Goal: Information Seeking & Learning: Learn about a topic

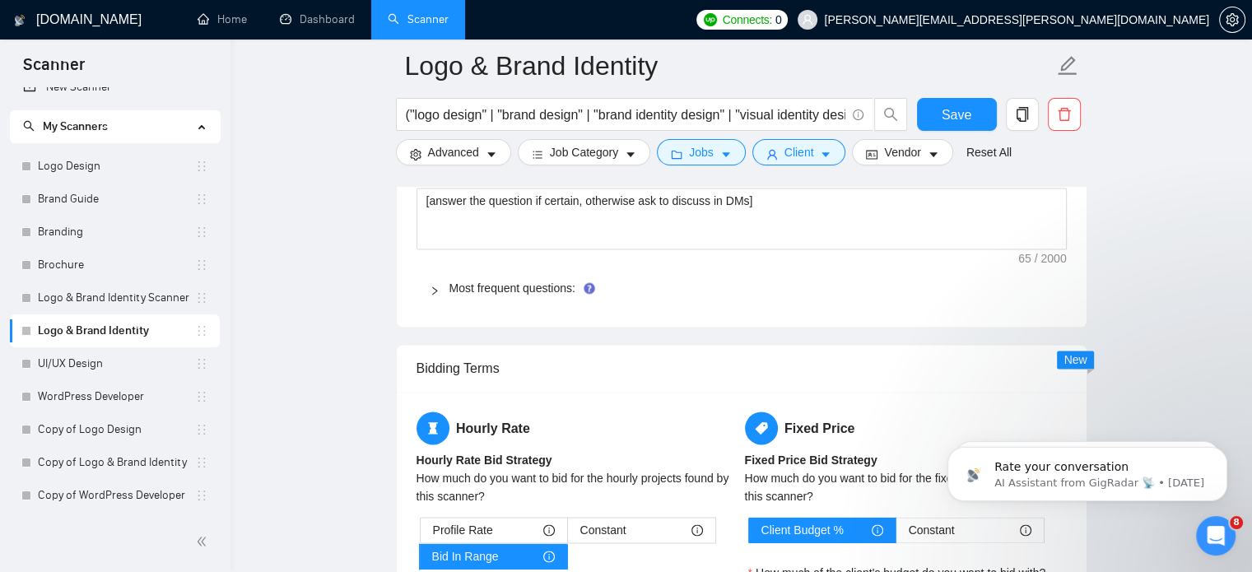
scroll to position [2375, 0]
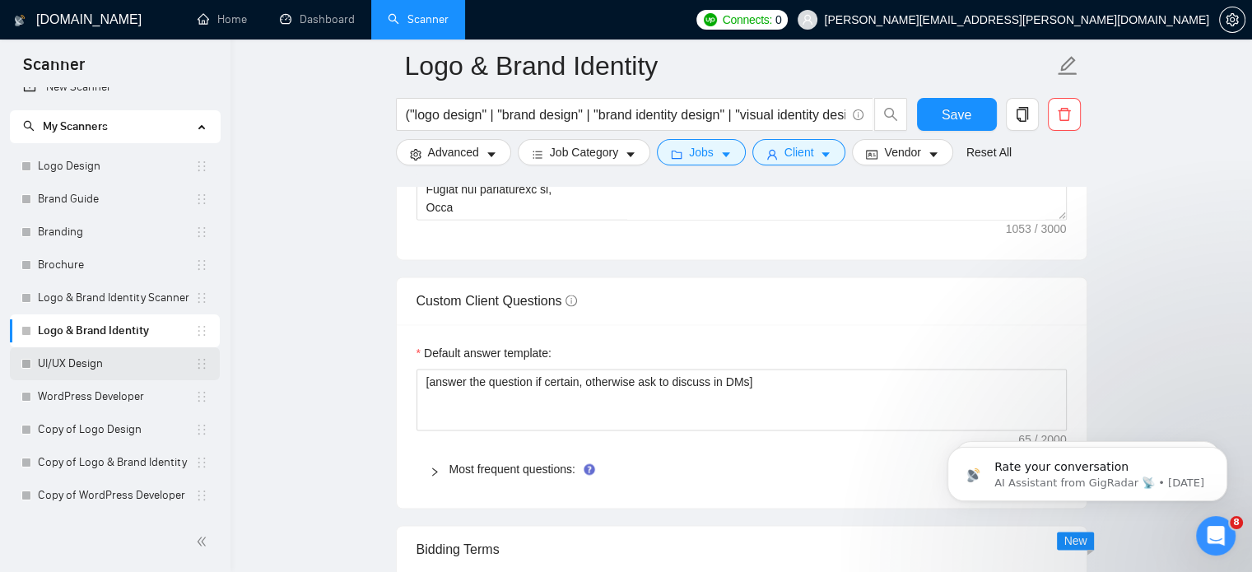
click at [95, 363] on link "UI/UX Design" at bounding box center [116, 363] width 157 height 33
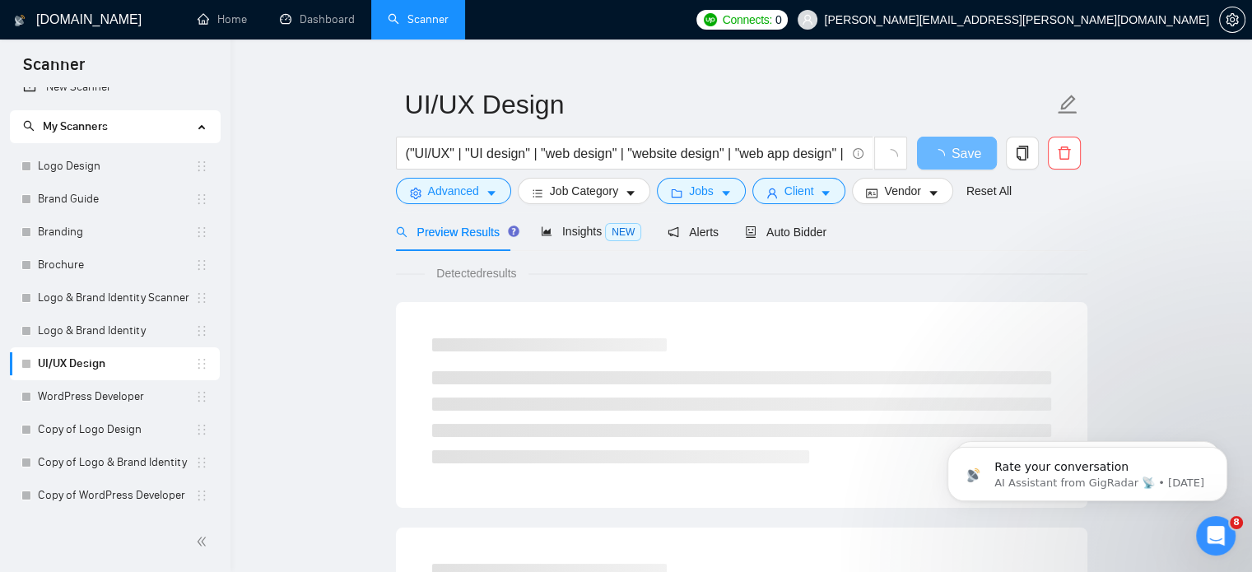
scroll to position [16, 0]
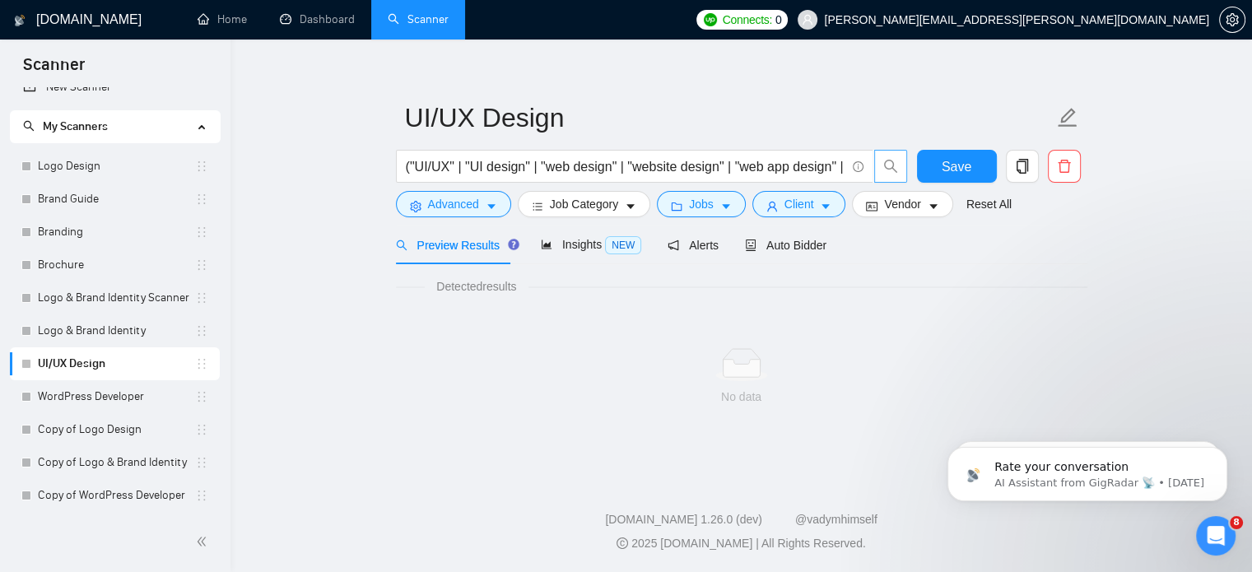
click at [896, 157] on button "button" at bounding box center [890, 166] width 33 height 33
click at [100, 343] on link "Logo & Brand Identity" at bounding box center [116, 331] width 157 height 33
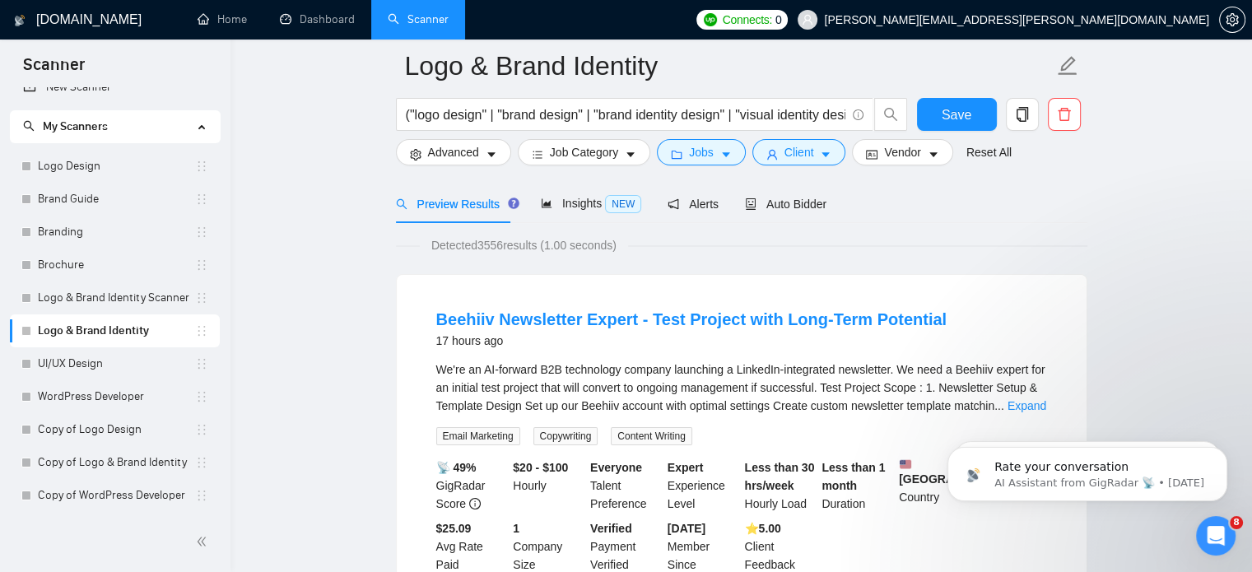
scroll to position [93, 0]
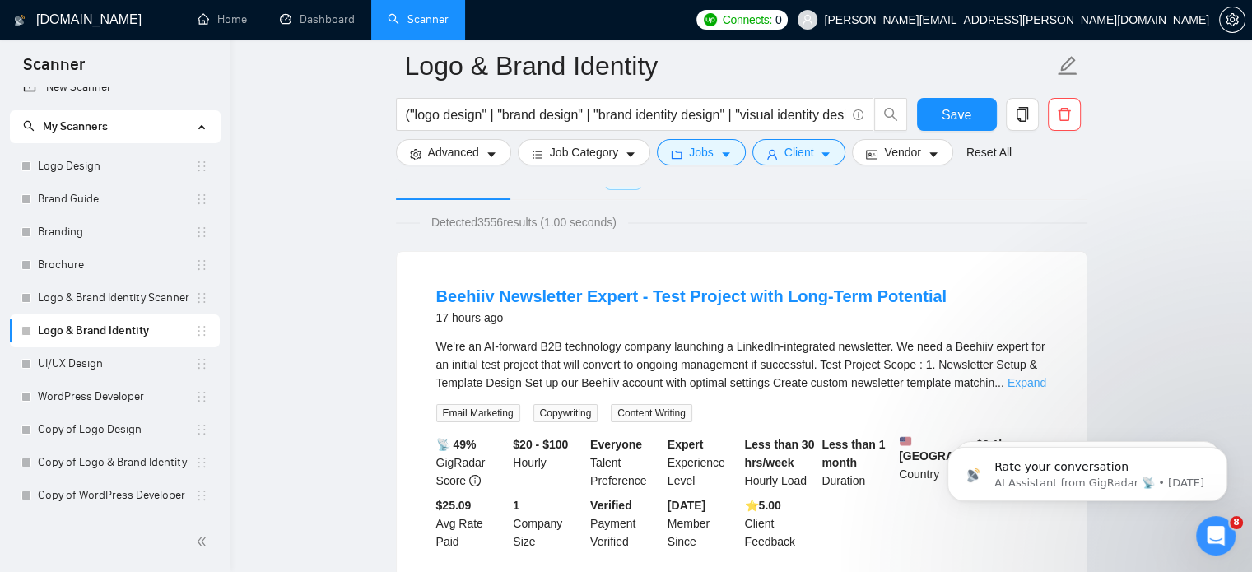
click at [1031, 385] on link "Expand" at bounding box center [1027, 382] width 39 height 13
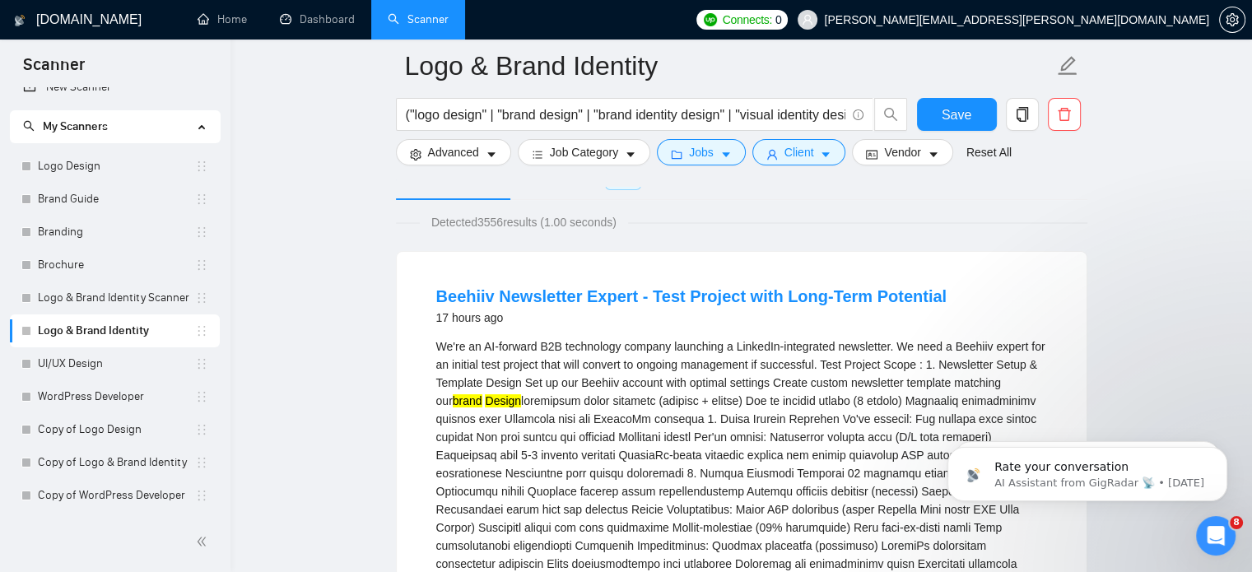
scroll to position [256, 0]
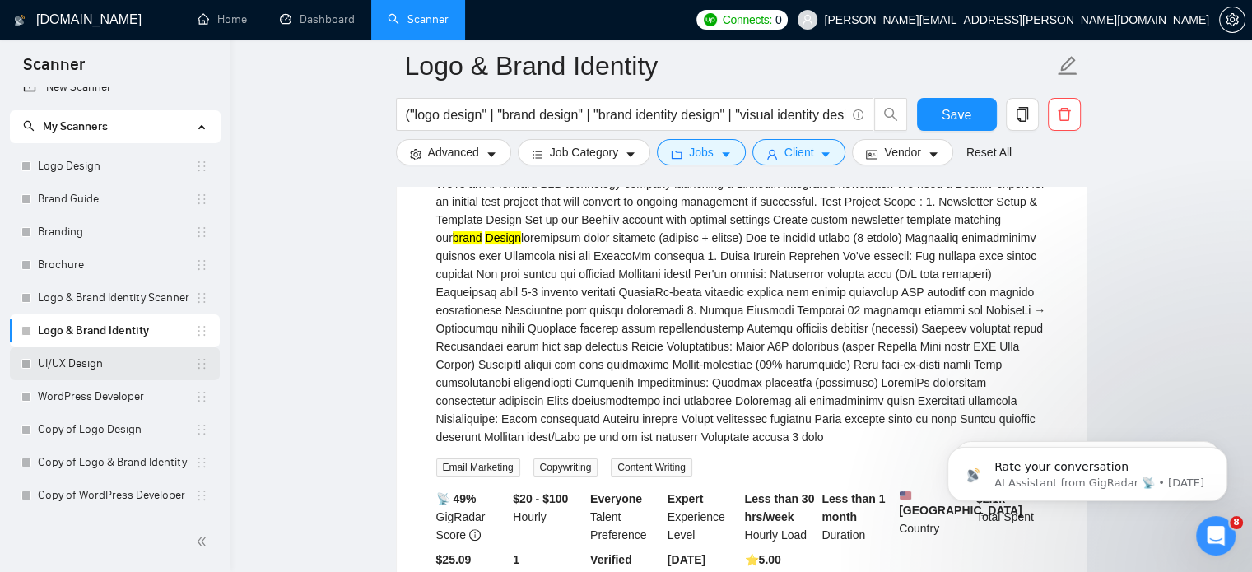
click at [104, 368] on link "UI/UX Design" at bounding box center [116, 363] width 157 height 33
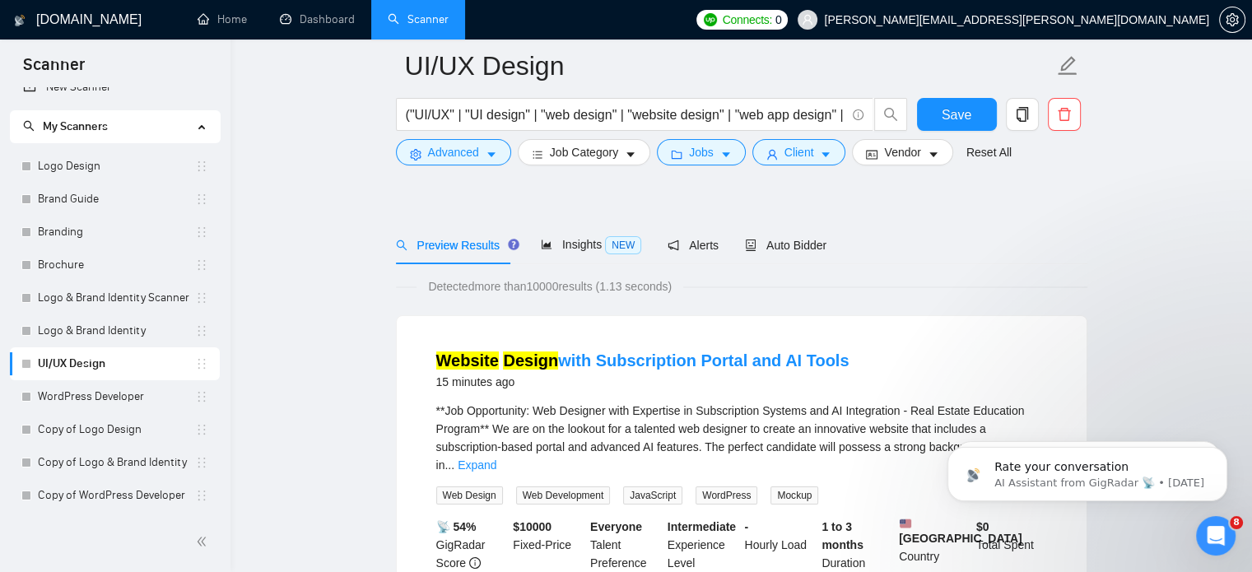
scroll to position [180, 0]
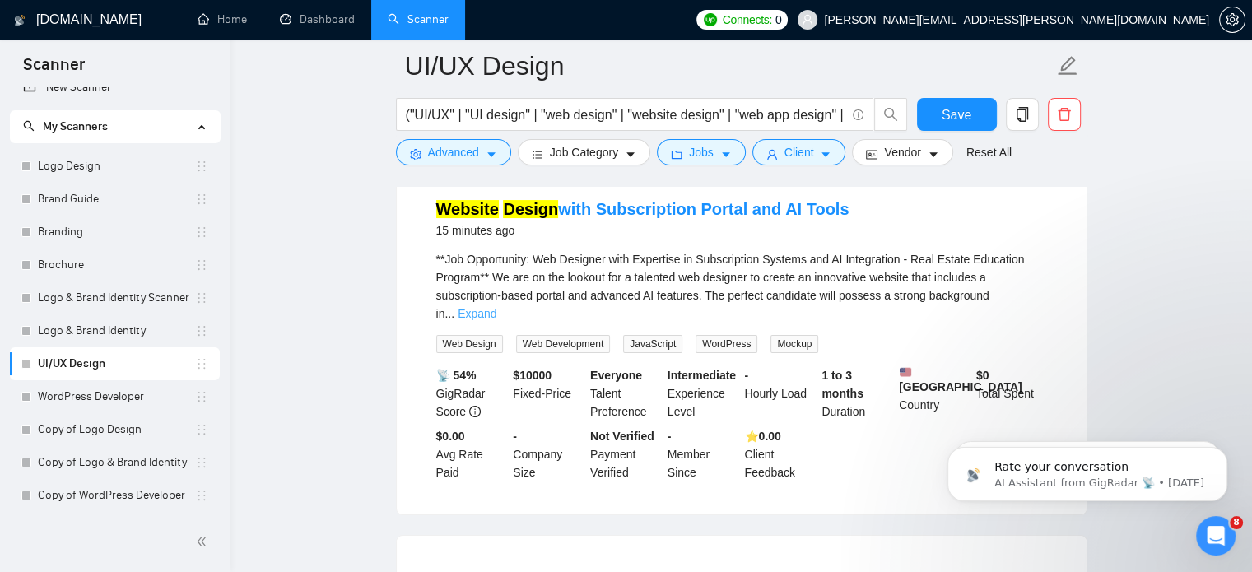
click at [496, 307] on link "Expand" at bounding box center [477, 313] width 39 height 13
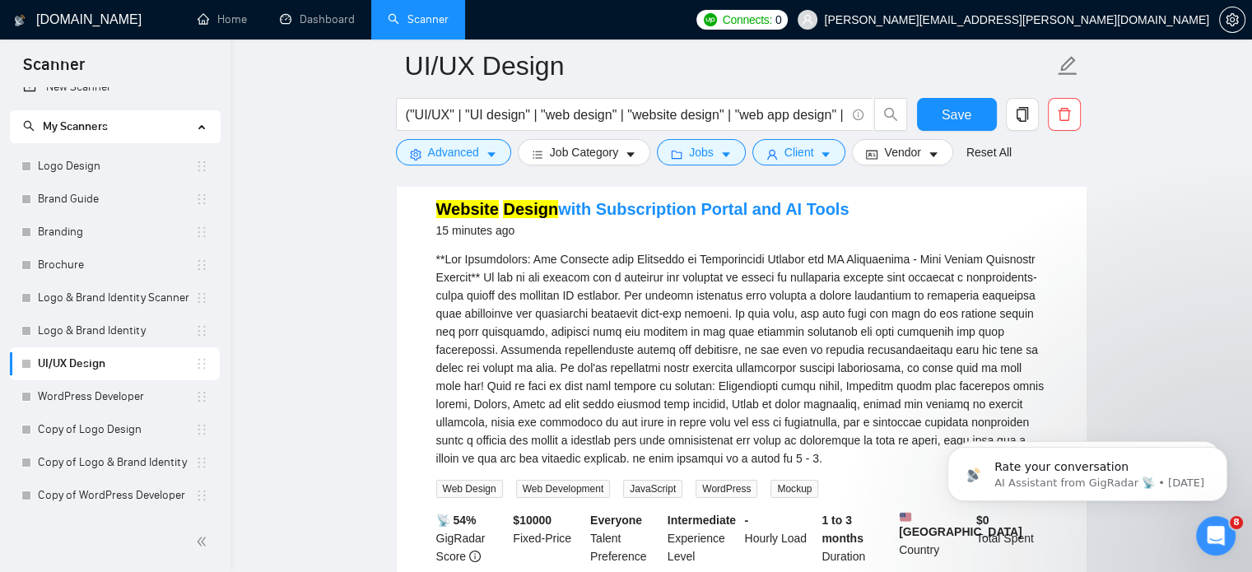
scroll to position [190, 0]
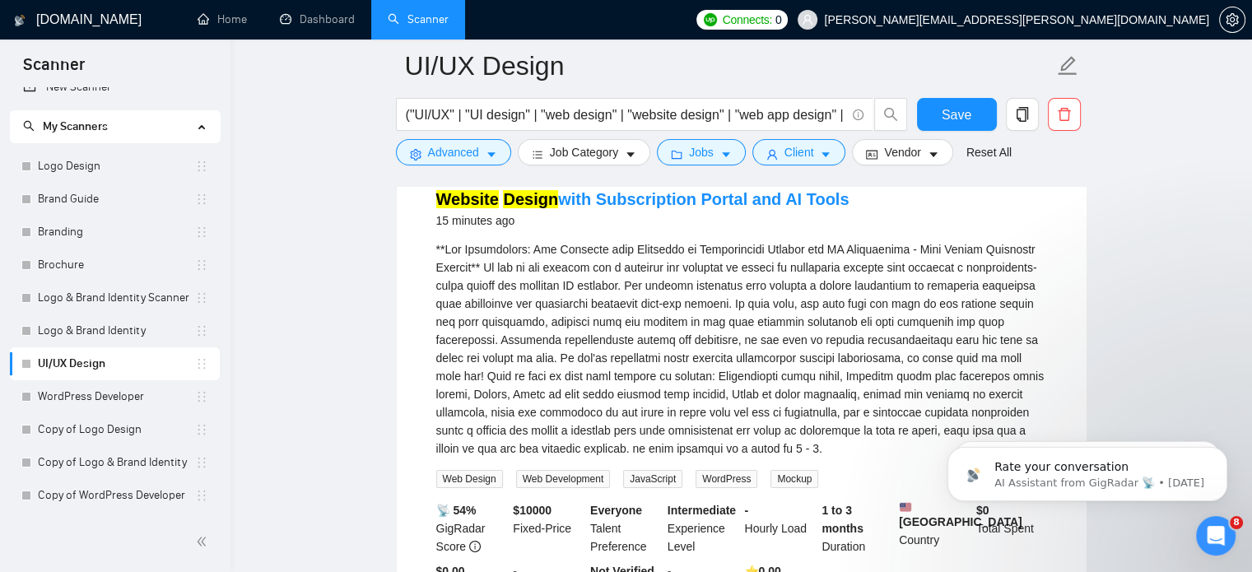
click at [1018, 301] on div "**Job Opportunity: Web Designer with Expertise in Subscription Systems and AI I…" at bounding box center [741, 348] width 611 height 217
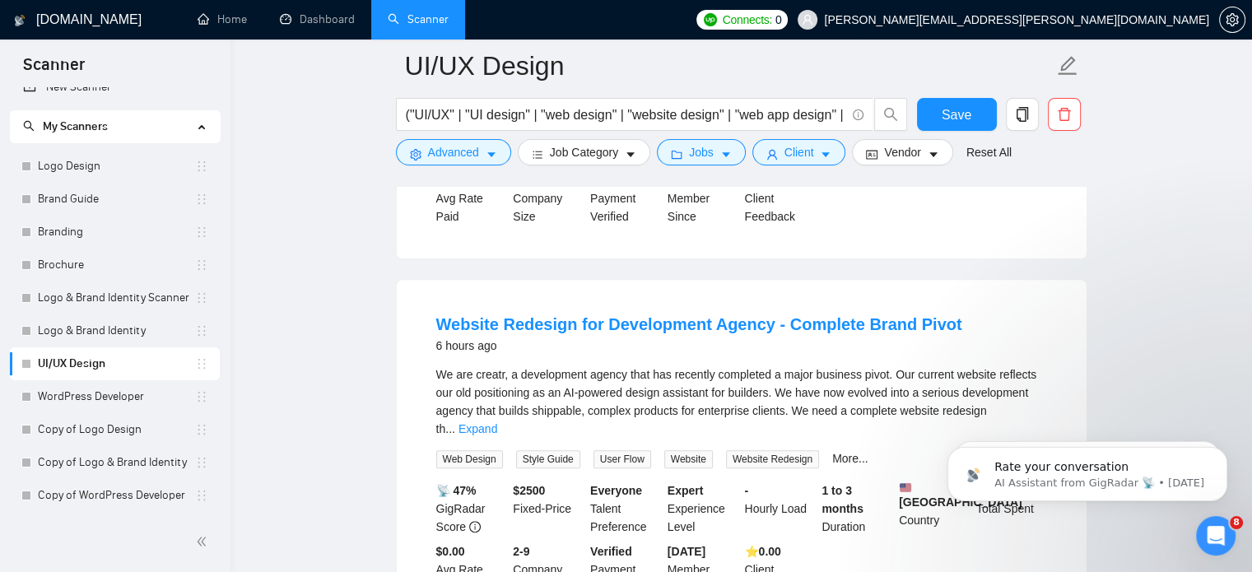
scroll to position [1805, 0]
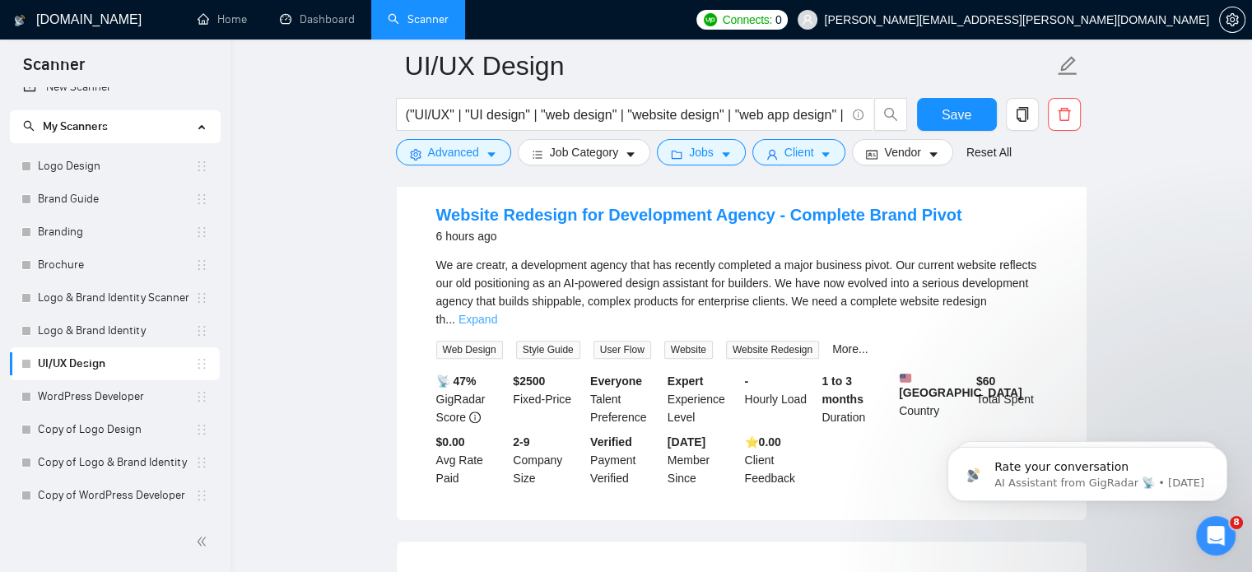
click at [497, 313] on link "Expand" at bounding box center [478, 319] width 39 height 13
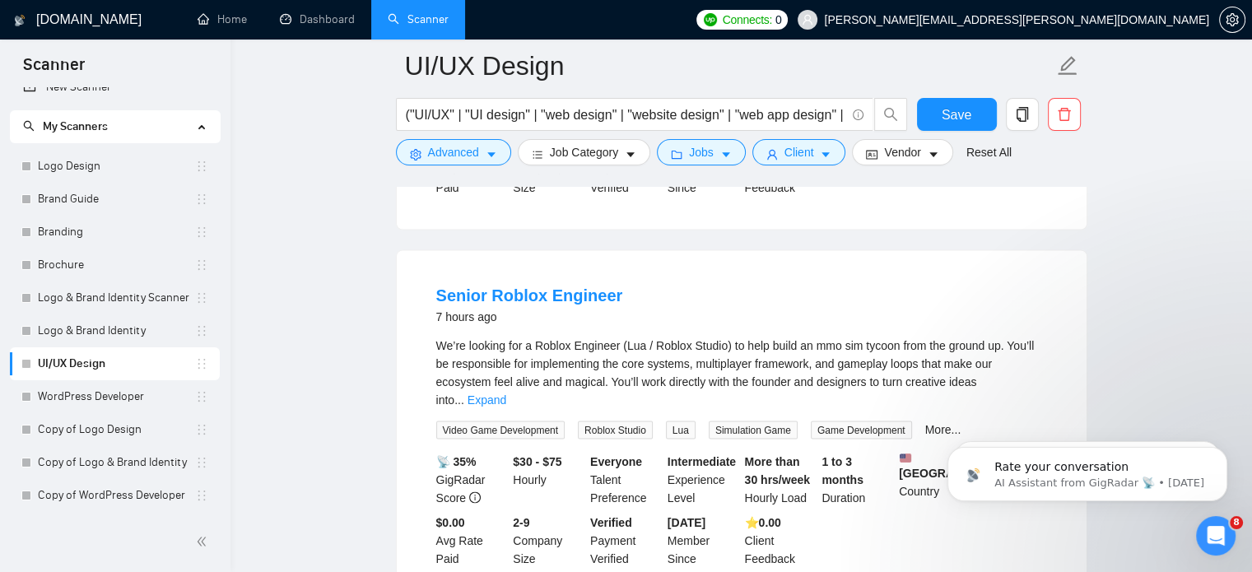
scroll to position [3084, 0]
click at [506, 392] on link "Expand" at bounding box center [487, 398] width 39 height 13
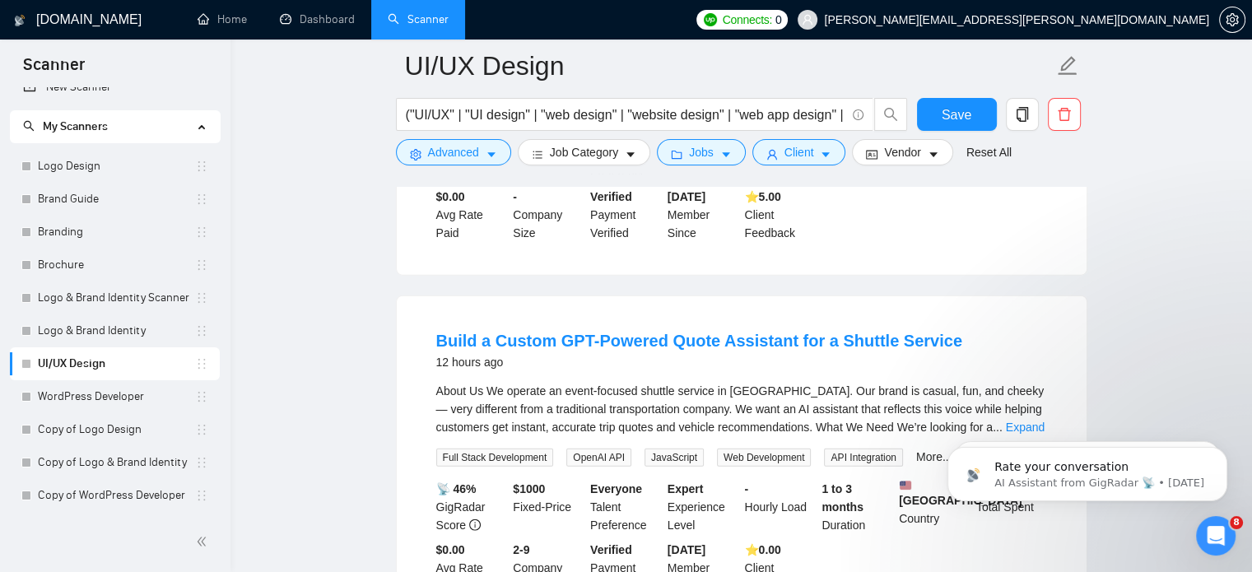
scroll to position [4156, 0]
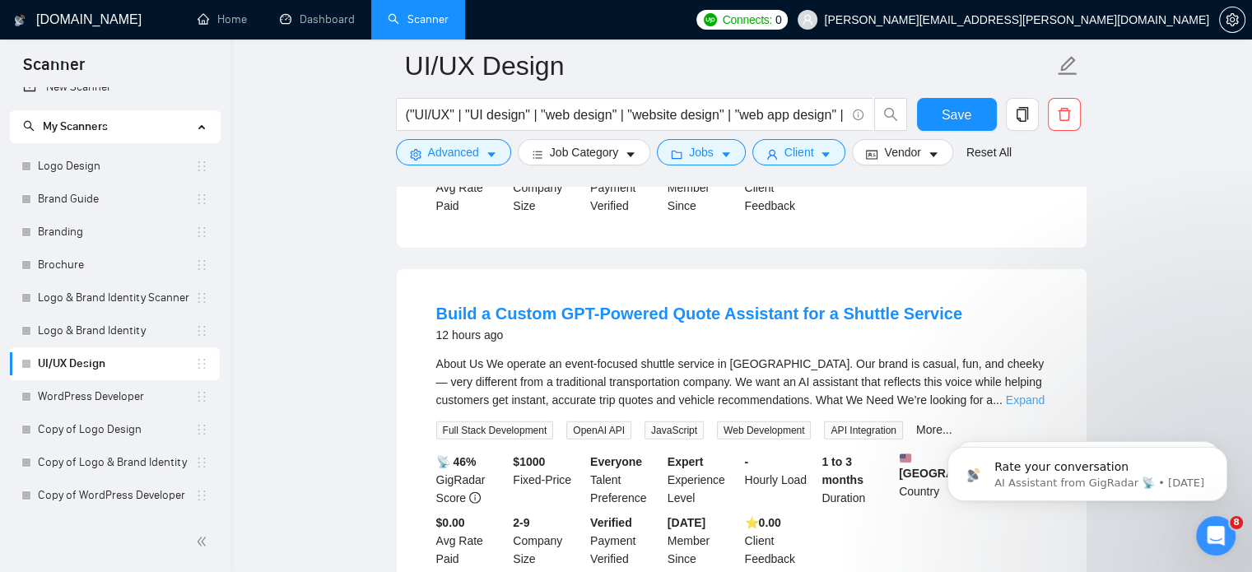
click at [1029, 394] on link "Expand" at bounding box center [1025, 400] width 39 height 13
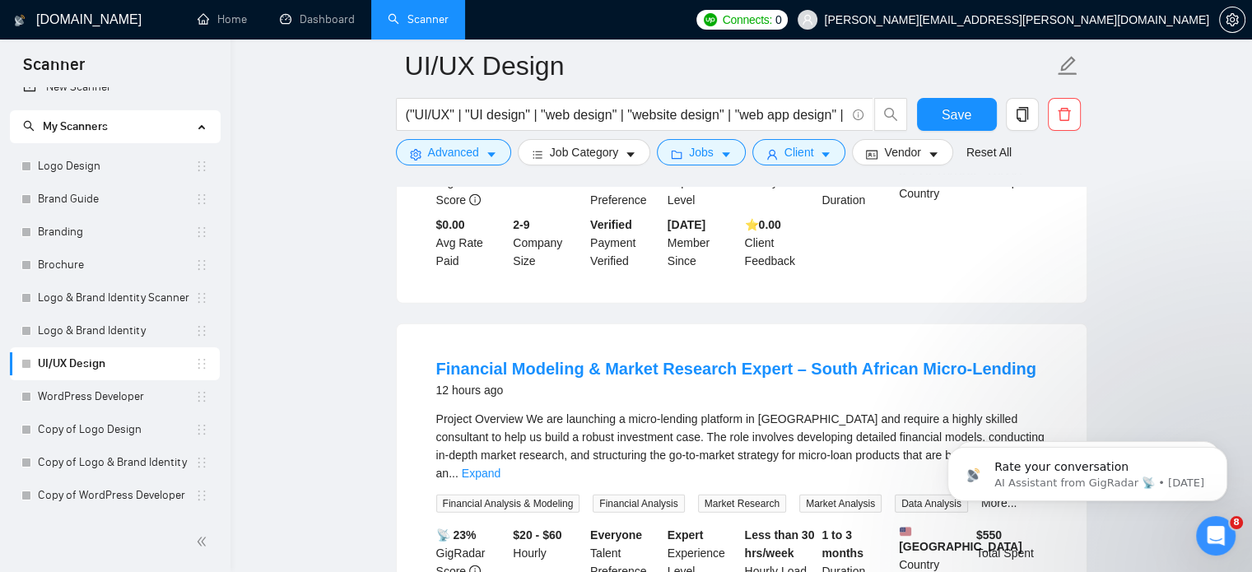
scroll to position [4795, 0]
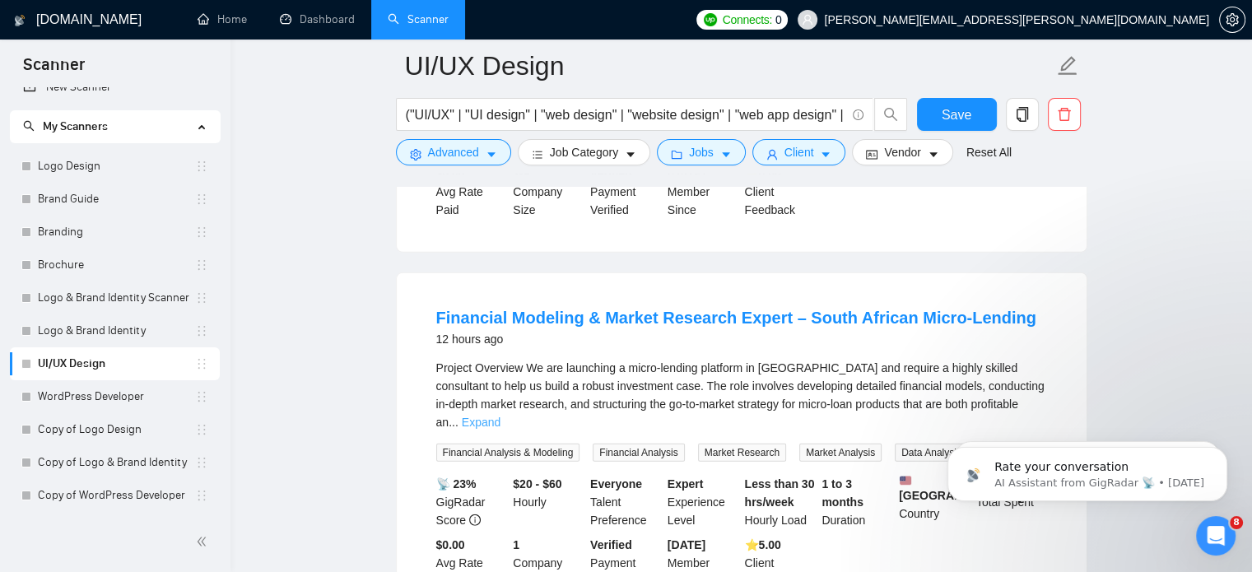
click at [501, 416] on link "Expand" at bounding box center [481, 422] width 39 height 13
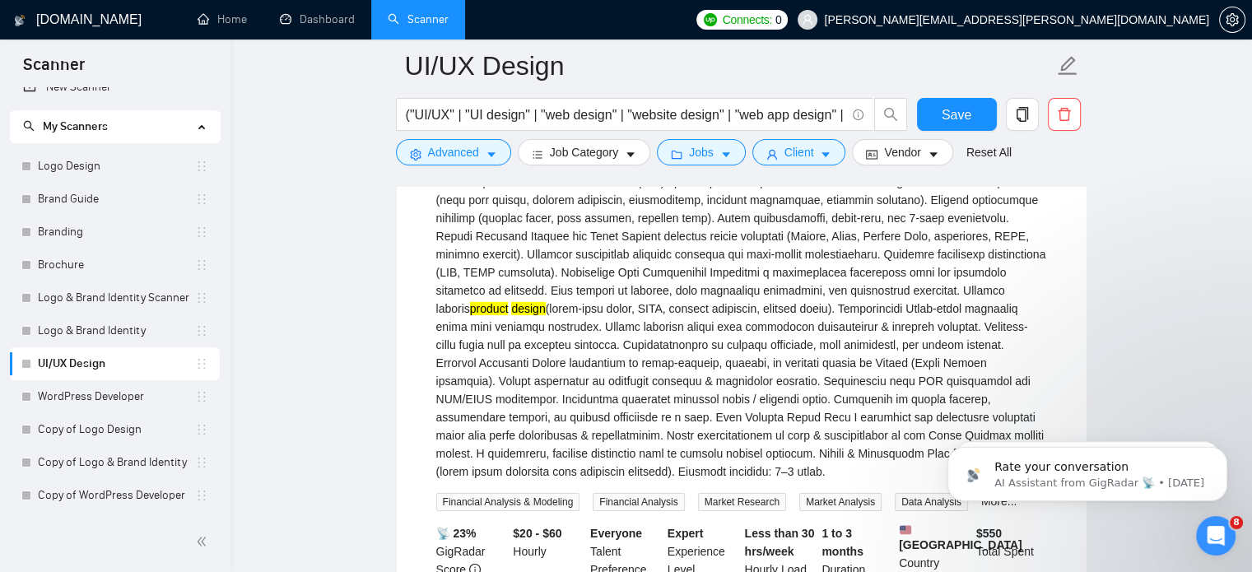
scroll to position [5251, 0]
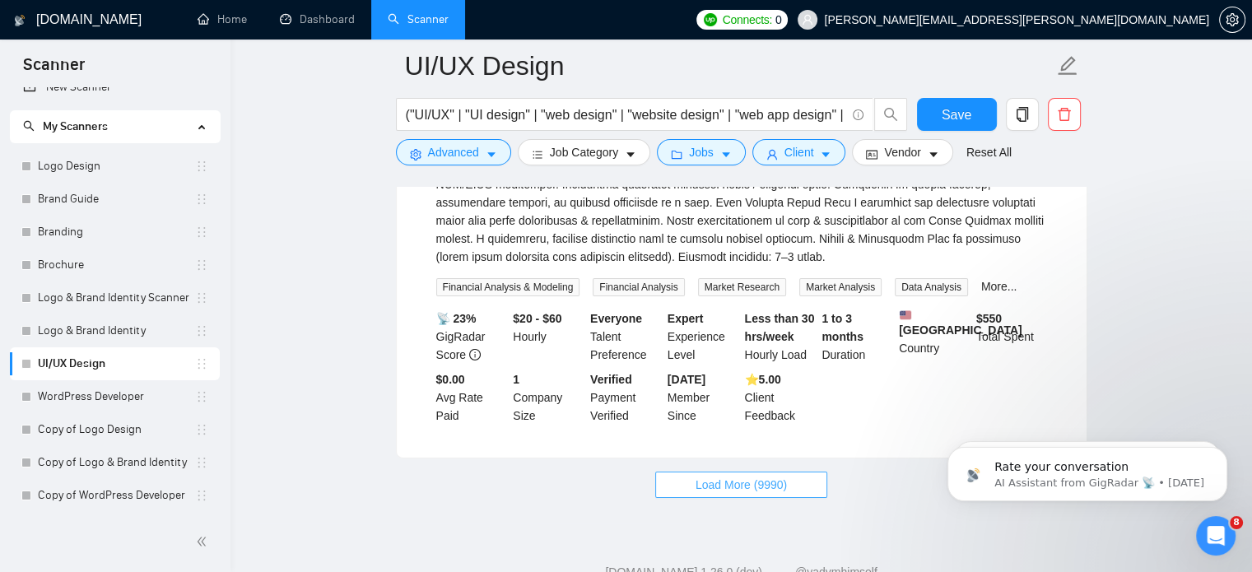
click at [800, 472] on button "Load More (9990)" at bounding box center [741, 485] width 172 height 26
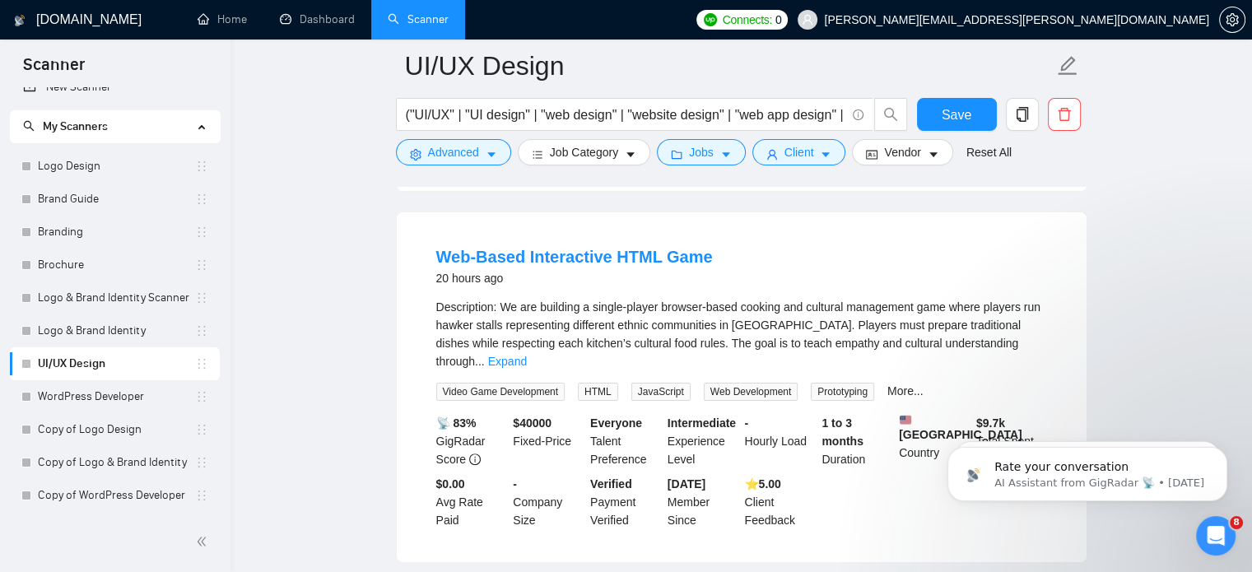
scroll to position [6633, 0]
